Goal: Task Accomplishment & Management: Use online tool/utility

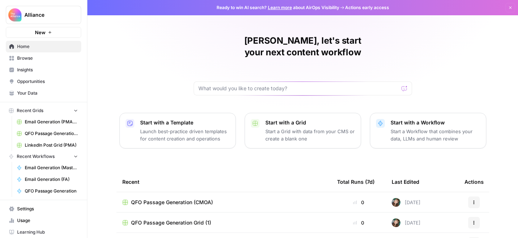
click at [68, 145] on span "LinkedIn Post Grid (PMA)" at bounding box center [51, 145] width 53 height 7
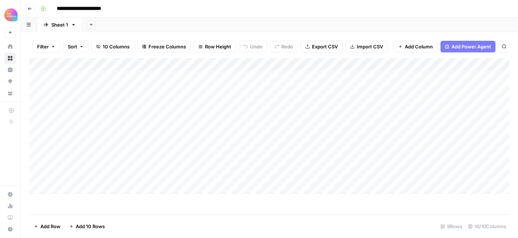
click at [104, 164] on div "Add Column" at bounding box center [268, 125] width 479 height 135
click at [95, 164] on div "Add Column" at bounding box center [268, 125] width 479 height 135
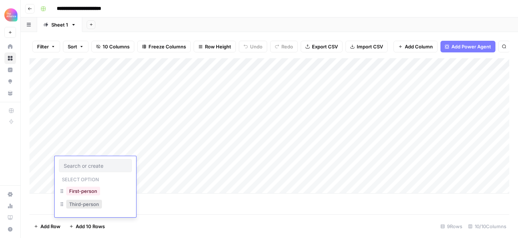
click at [91, 204] on button "Third-person" at bounding box center [84, 204] width 36 height 9
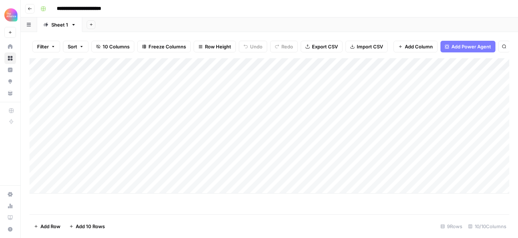
click at [141, 157] on div "Add Column" at bounding box center [268, 125] width 479 height 135
click at [141, 160] on div "Add Column" at bounding box center [268, 125] width 479 height 135
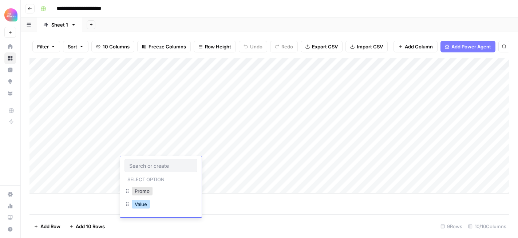
click at [147, 206] on button "Value" at bounding box center [141, 204] width 18 height 9
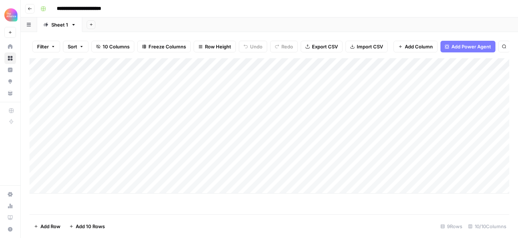
click at [208, 161] on div "Add Column" at bounding box center [268, 125] width 479 height 135
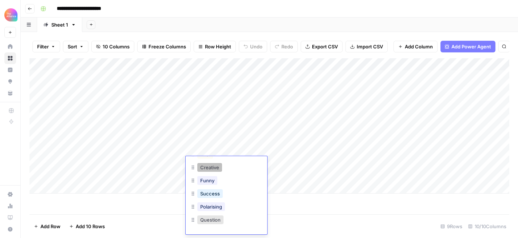
click at [216, 171] on button "Creative" at bounding box center [209, 167] width 25 height 9
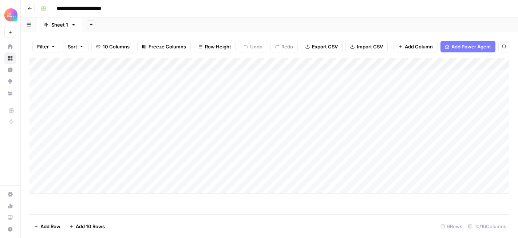
click at [262, 163] on div "Add Column" at bounding box center [268, 125] width 479 height 135
click at [431, 160] on div "Add Column" at bounding box center [268, 125] width 479 height 135
click at [186, 165] on div "Add Column" at bounding box center [268, 125] width 479 height 135
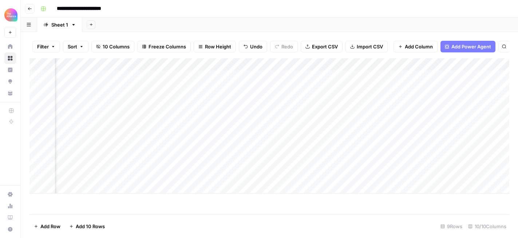
click at [259, 140] on div "Add Column" at bounding box center [268, 125] width 479 height 135
click at [258, 164] on div "Add Column" at bounding box center [268, 125] width 479 height 135
type textarea "*"
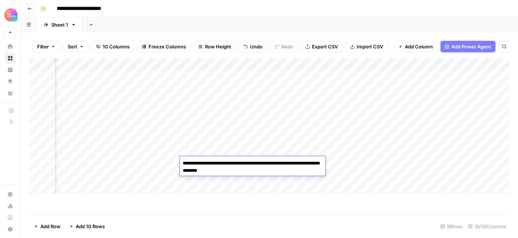
type textarea "**********"
click at [299, 191] on div "Add Column" at bounding box center [268, 125] width 479 height 135
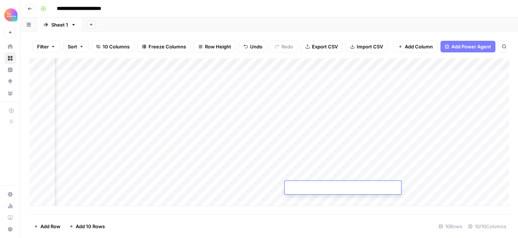
click at [404, 163] on div "Add Column" at bounding box center [268, 132] width 479 height 148
click at [420, 163] on div "Add Column" at bounding box center [268, 132] width 479 height 148
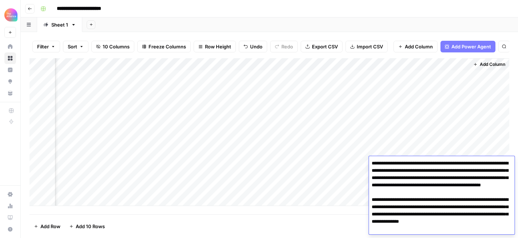
scroll to position [276, 0]
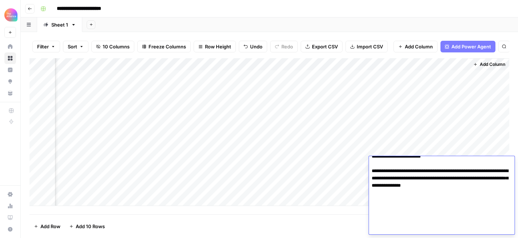
click at [338, 208] on div "Add Column" at bounding box center [268, 136] width 479 height 156
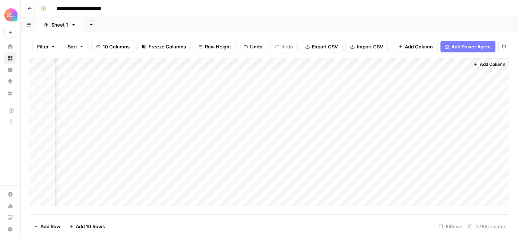
click at [440, 161] on div "Add Column" at bounding box center [268, 132] width 479 height 148
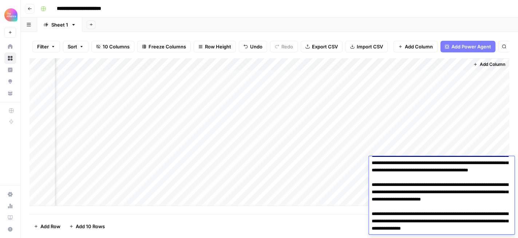
scroll to position [273, 0]
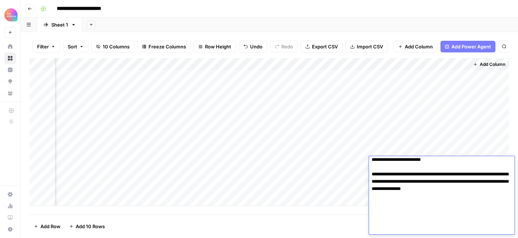
click at [299, 216] on footer "Add Row Add 10 Rows 10 Rows 10/10 Columns" at bounding box center [268, 226] width 479 height 24
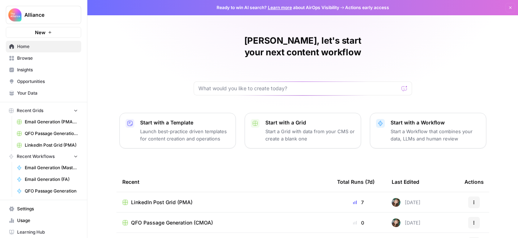
click at [250, 192] on td "LinkedIn Post Grid (PMA)" at bounding box center [223, 202] width 215 height 20
click at [235, 196] on td "LinkedIn Post Grid (PMA)" at bounding box center [223, 202] width 215 height 20
click at [165, 199] on span "LinkedIn Post Grid (PMA)" at bounding box center [161, 202] width 61 height 7
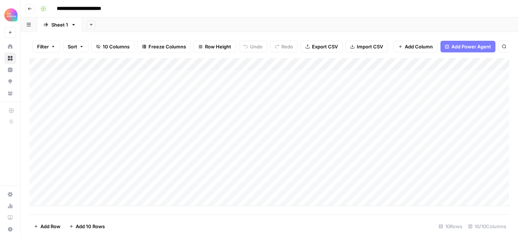
click at [211, 164] on div "Add Column" at bounding box center [268, 132] width 479 height 148
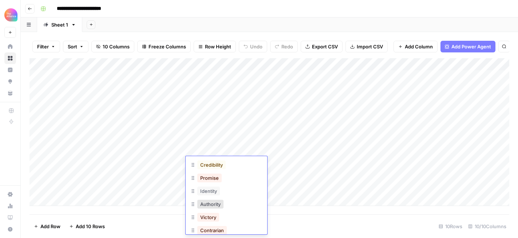
scroll to position [50, 0]
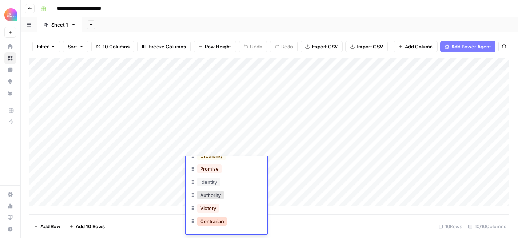
click at [223, 223] on button "Contrarian" at bounding box center [211, 221] width 29 height 9
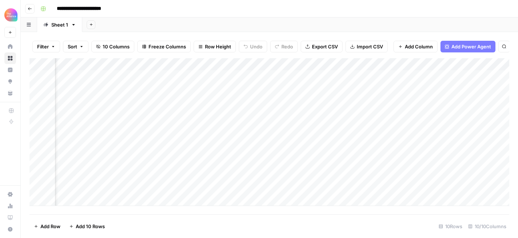
scroll to position [0, 299]
click at [472, 162] on div "Add Column" at bounding box center [268, 132] width 479 height 148
click at [430, 165] on div "Add Column" at bounding box center [268, 132] width 479 height 148
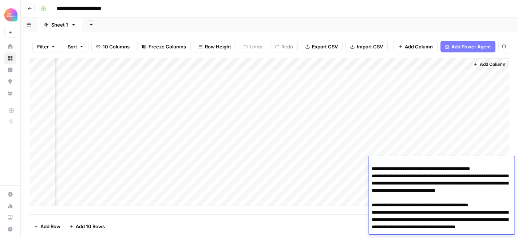
scroll to position [305, 0]
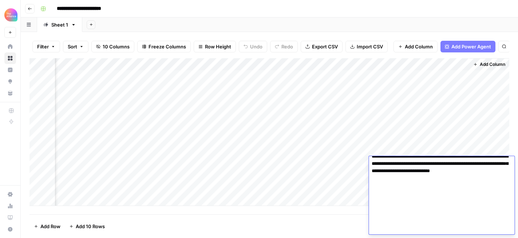
drag, startPoint x: 372, startPoint y: 172, endPoint x: 420, endPoint y: 263, distance: 103.0
click at [420, 238] on html "**********" at bounding box center [259, 119] width 518 height 238
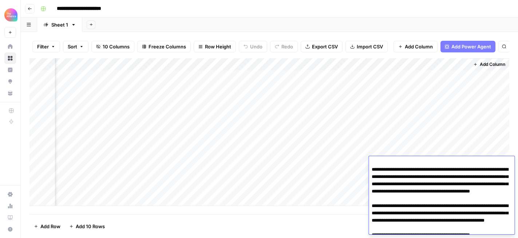
scroll to position [0, 0]
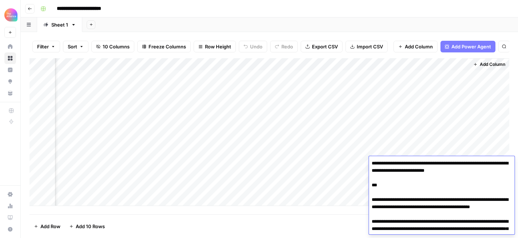
drag, startPoint x: 510, startPoint y: 228, endPoint x: 371, endPoint y: 199, distance: 141.9
click at [335, 210] on div "Add Column" at bounding box center [268, 136] width 479 height 156
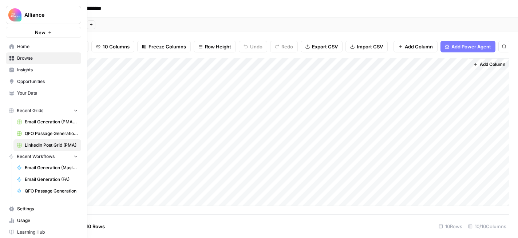
click at [26, 60] on span "Browse" at bounding box center [47, 58] width 61 height 7
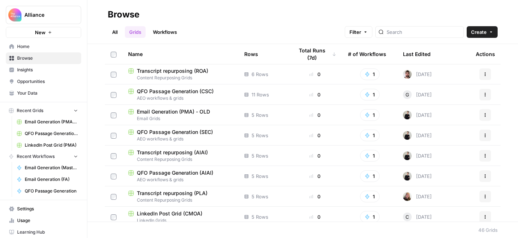
scroll to position [780, 0]
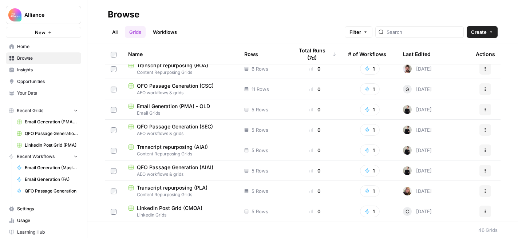
click at [201, 209] on span "LinkedIn Post Grid (CMOA)" at bounding box center [169, 207] width 65 height 7
